Goal: Find contact information: Find contact information

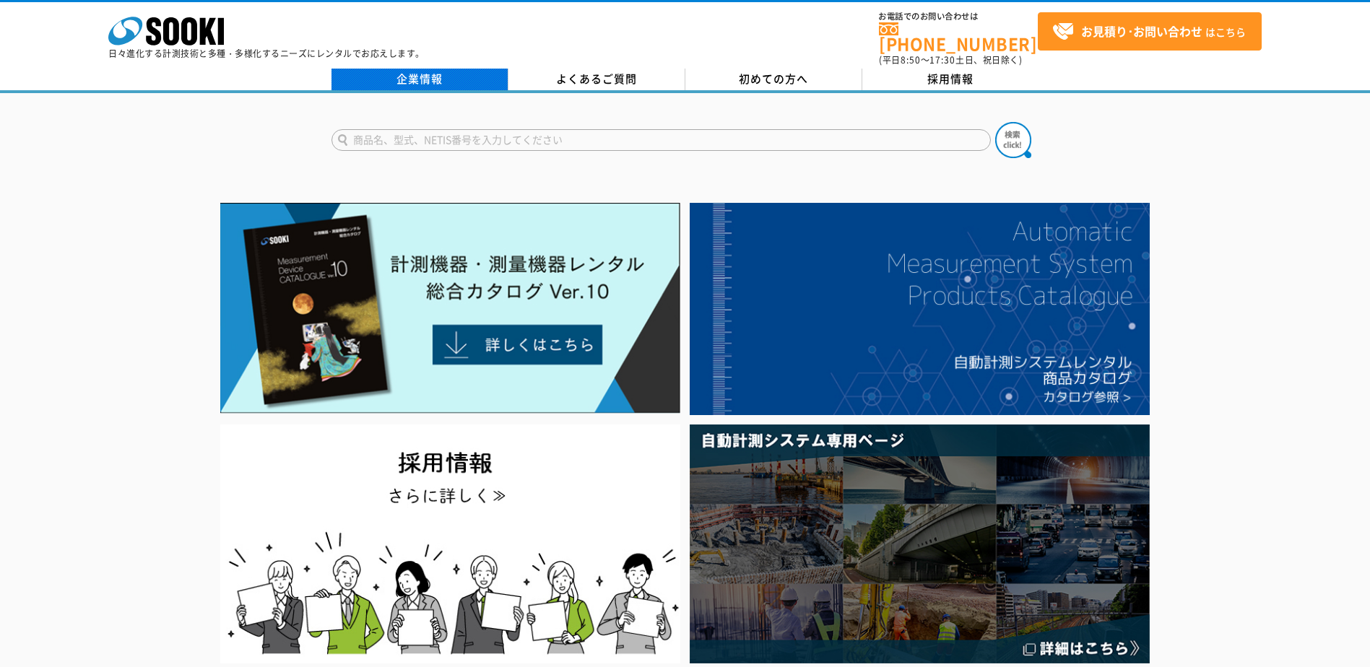
click at [409, 69] on link "企業情報" at bounding box center [419, 80] width 177 height 22
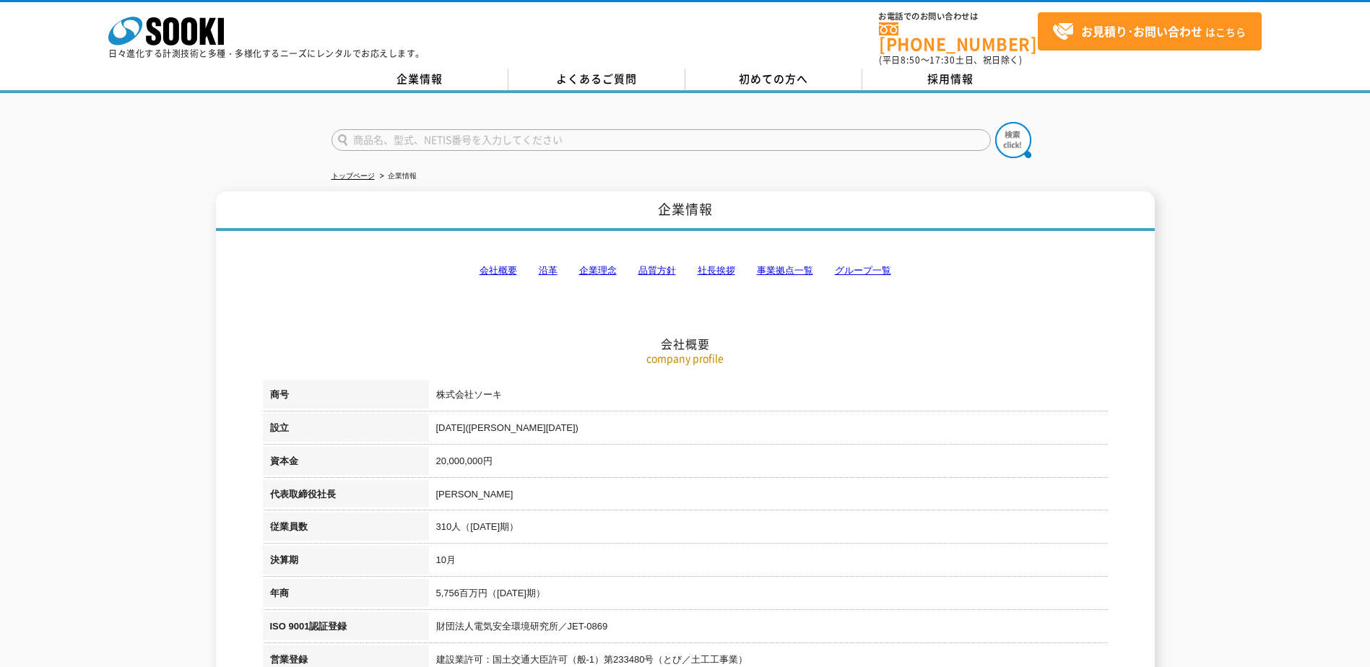
click at [798, 265] on link "事業拠点一覧" at bounding box center [785, 270] width 56 height 11
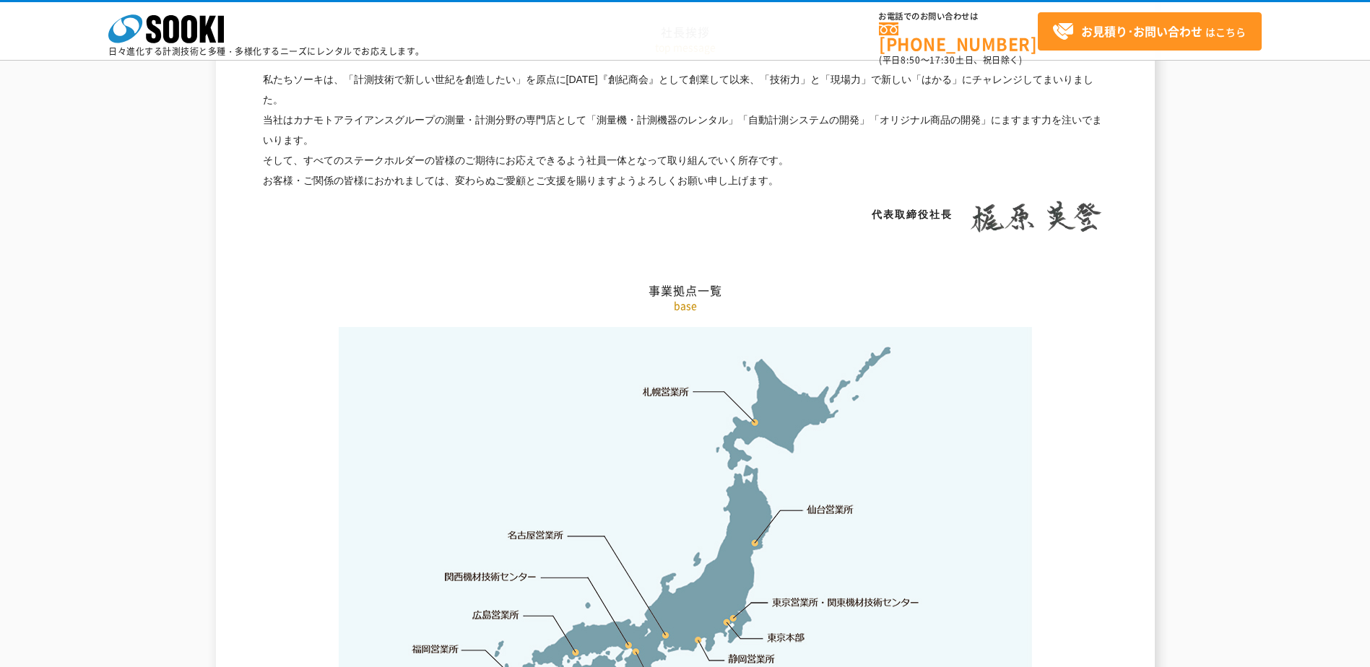
scroll to position [2900, 0]
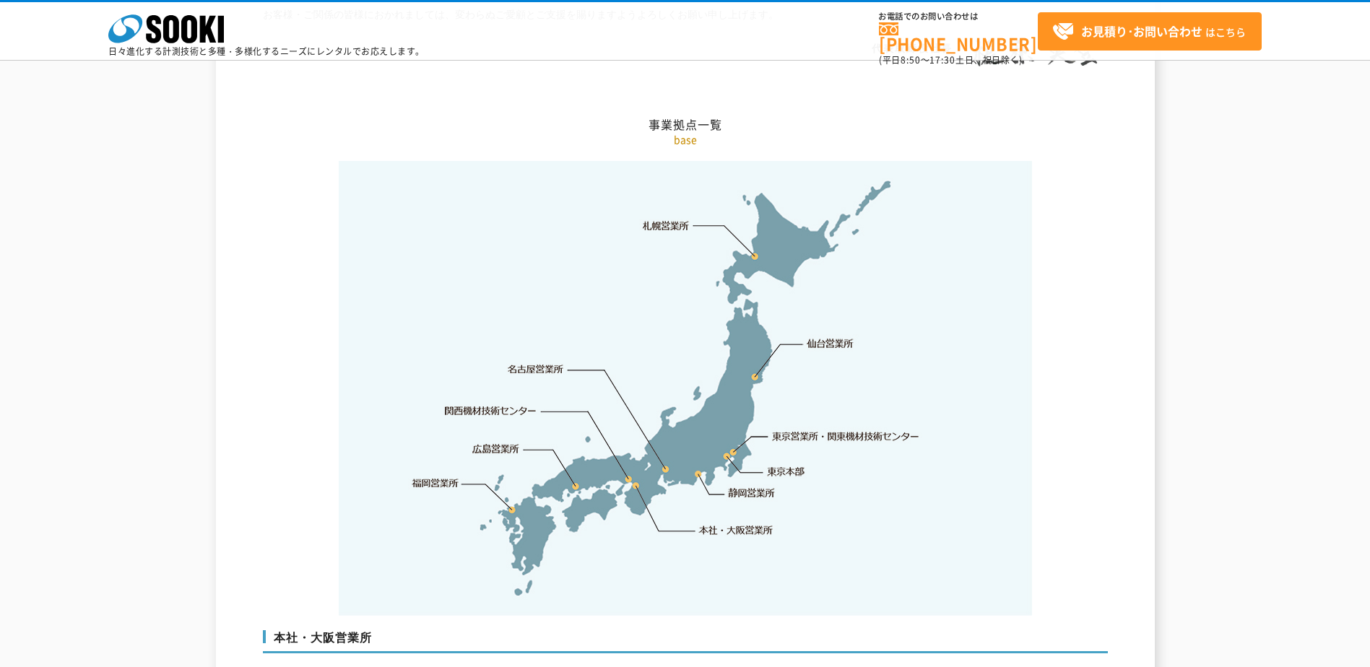
click at [839, 429] on link "東京営業所・関東機材技術センター" at bounding box center [847, 436] width 148 height 14
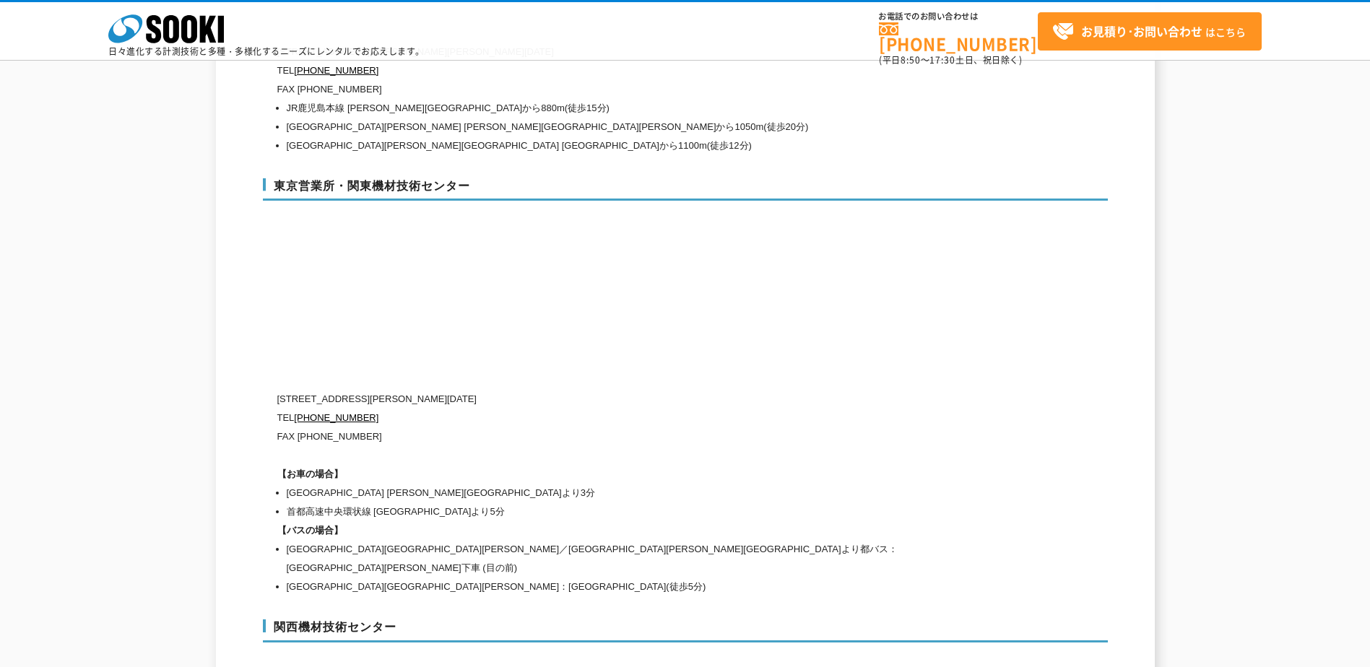
scroll to position [5957, 0]
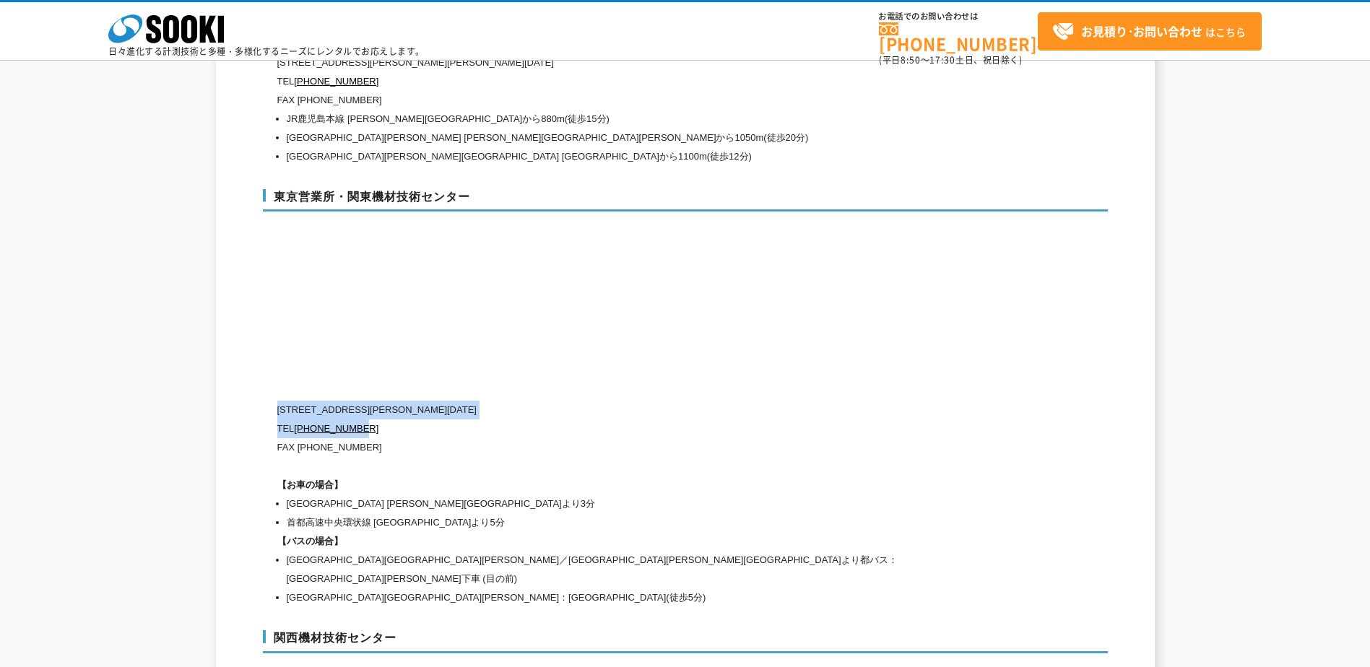
drag, startPoint x: 433, startPoint y: 395, endPoint x: 279, endPoint y: 380, distance: 155.3
click at [279, 401] on div "[STREET_ADDRESS][PERSON_NAME][DATE] TEL [PHONE_NUMBER] FAX [PHONE_NUMBER] 【お車の場…" at bounding box center [623, 504] width 693 height 207
copy div "[STREET_ADDRESS][PERSON_NAME][DATE] [PHONE_NUMBER]"
